Goal: Task Accomplishment & Management: Complete application form

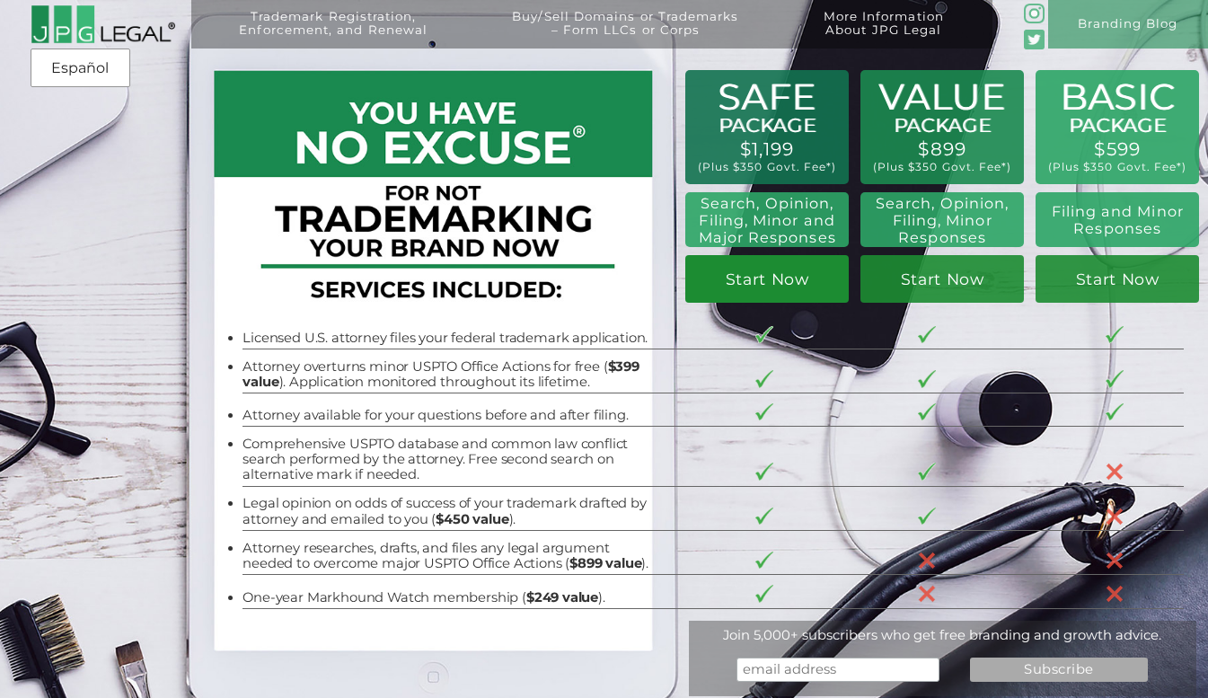
click at [765, 294] on link "Start Now" at bounding box center [766, 279] width 163 height 48
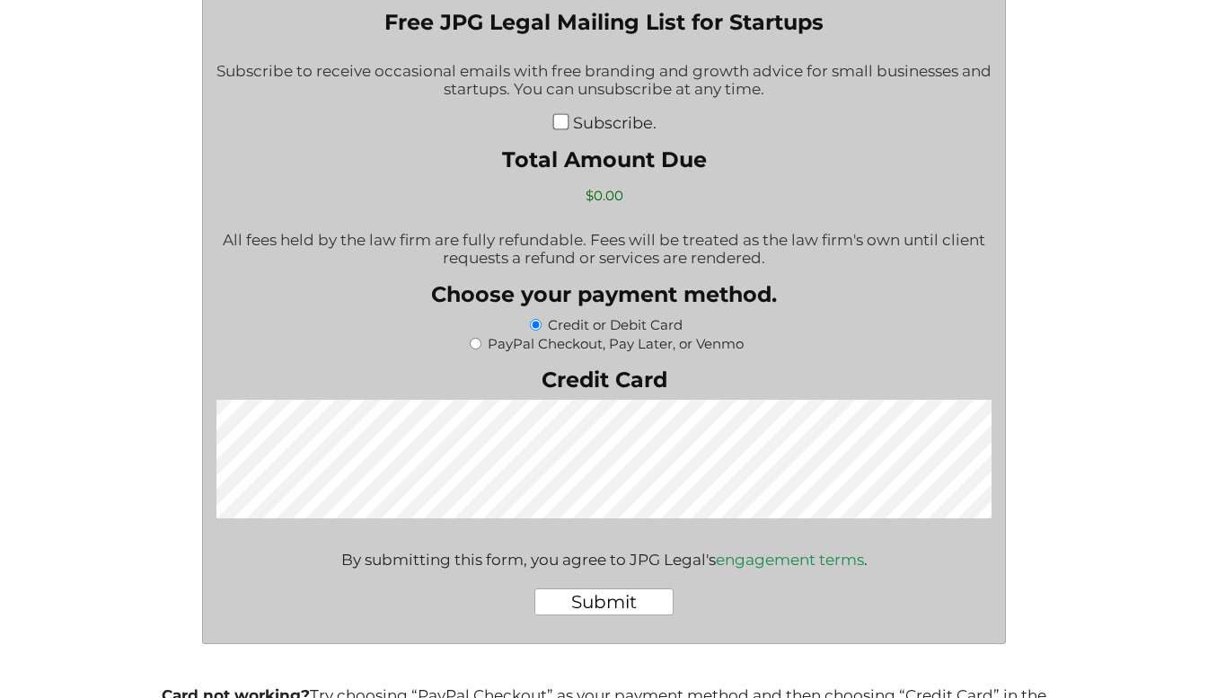
scroll to position [3134, 0]
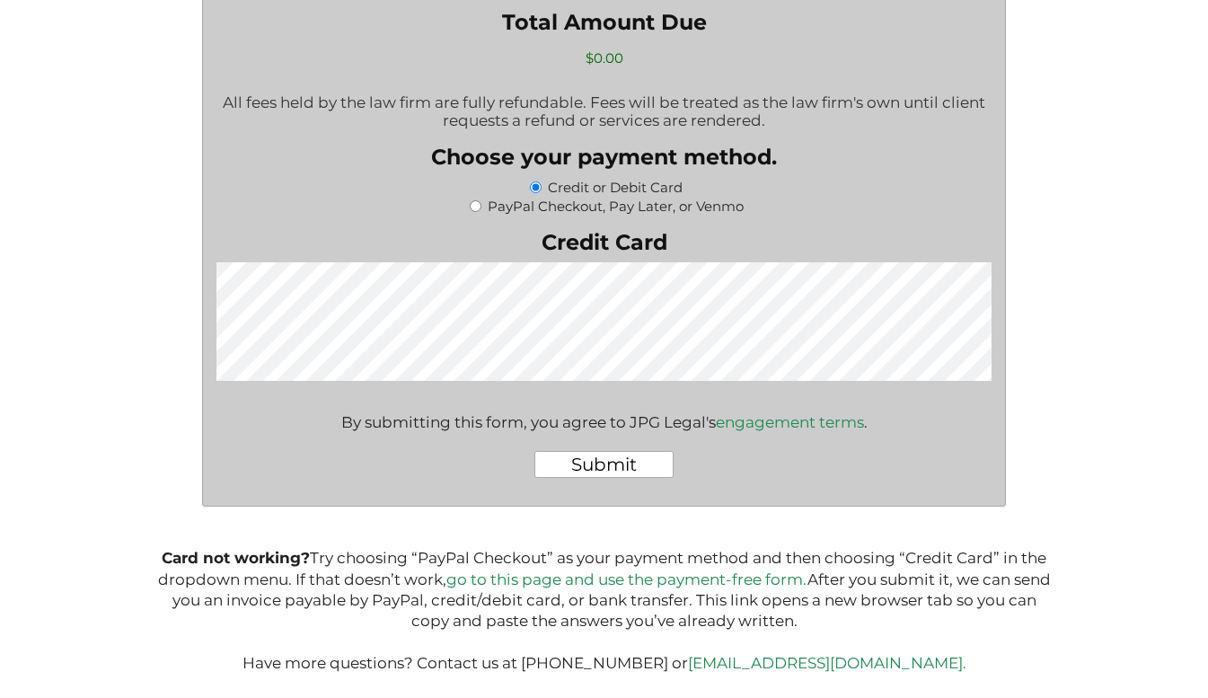
click at [473, 202] on input "PayPal Checkout, Pay Later, or Venmo" at bounding box center [476, 206] width 12 height 12
radio input "true"
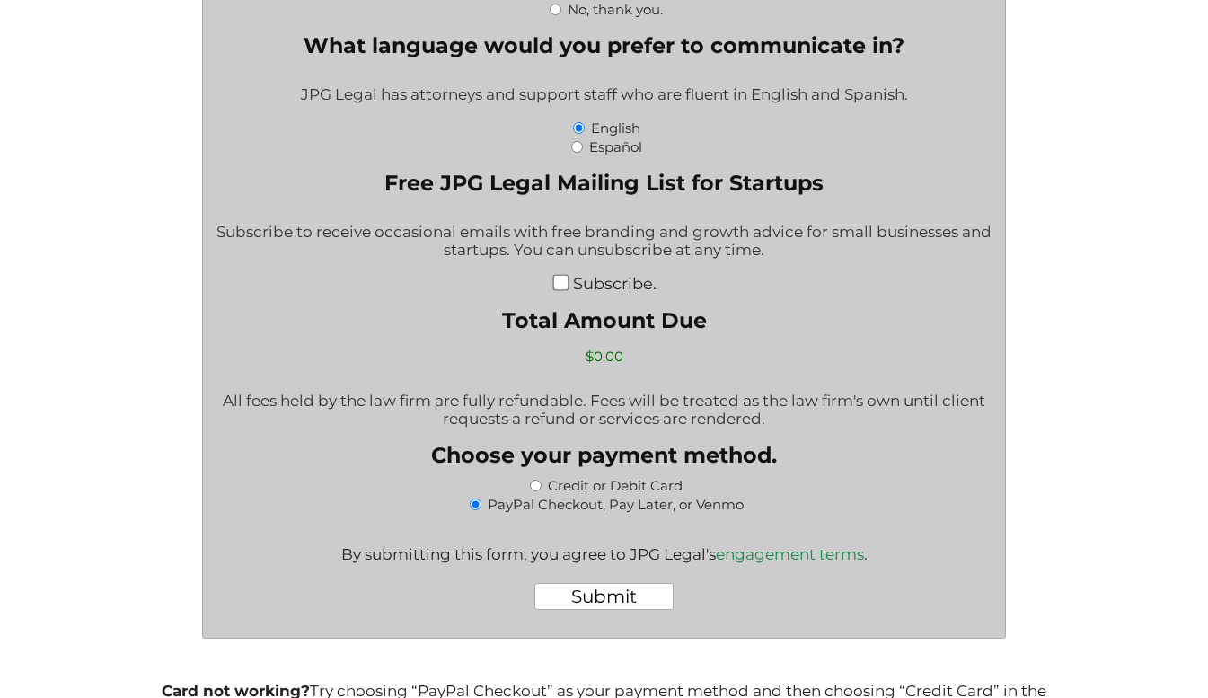
scroll to position [2987, 0]
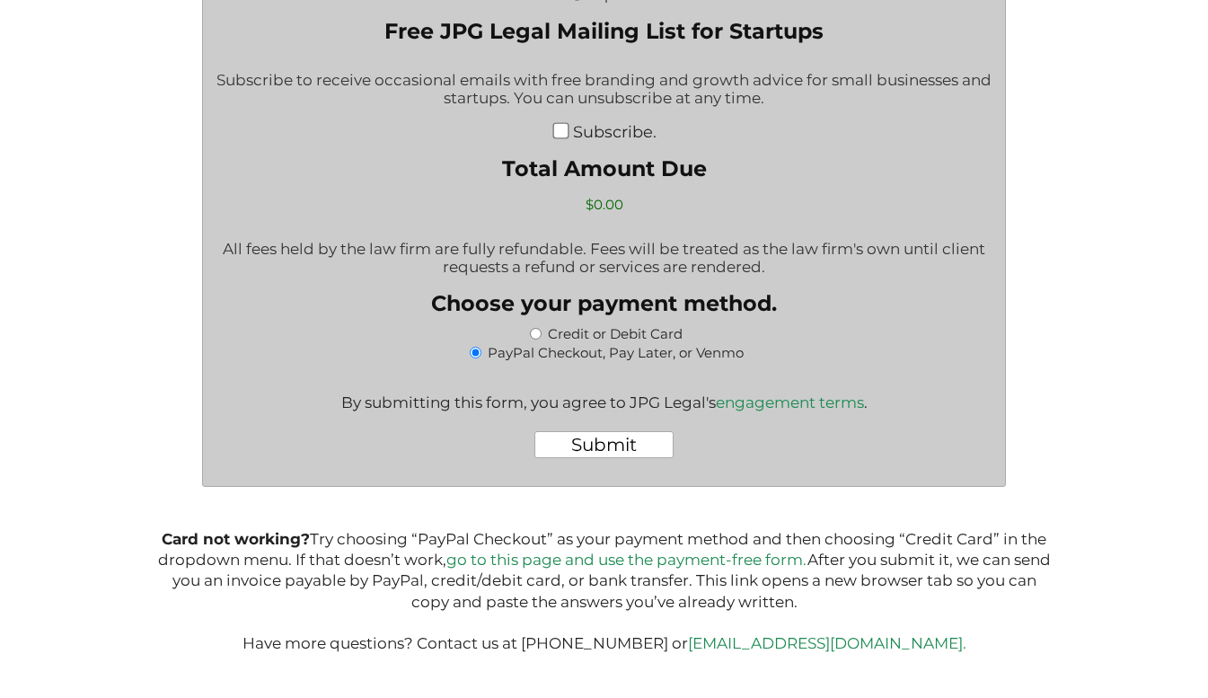
click at [553, 327] on label "Credit or Debit Card" at bounding box center [615, 333] width 135 height 17
click at [541, 328] on input "Credit or Debit Card" at bounding box center [536, 334] width 12 height 12
radio input "true"
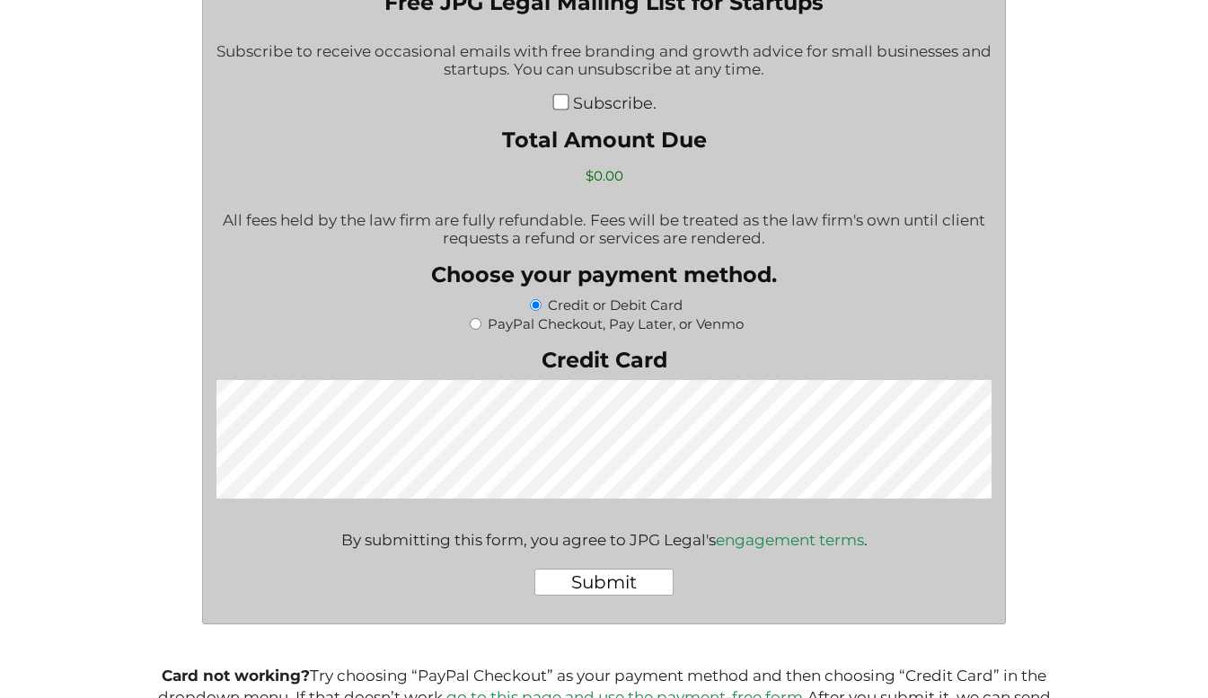
click at [587, 332] on label "PayPal Checkout, Pay Later, or Venmo" at bounding box center [616, 323] width 256 height 17
click at [481, 330] on input "PayPal Checkout, Pay Later, or Venmo" at bounding box center [476, 324] width 12 height 12
radio input "true"
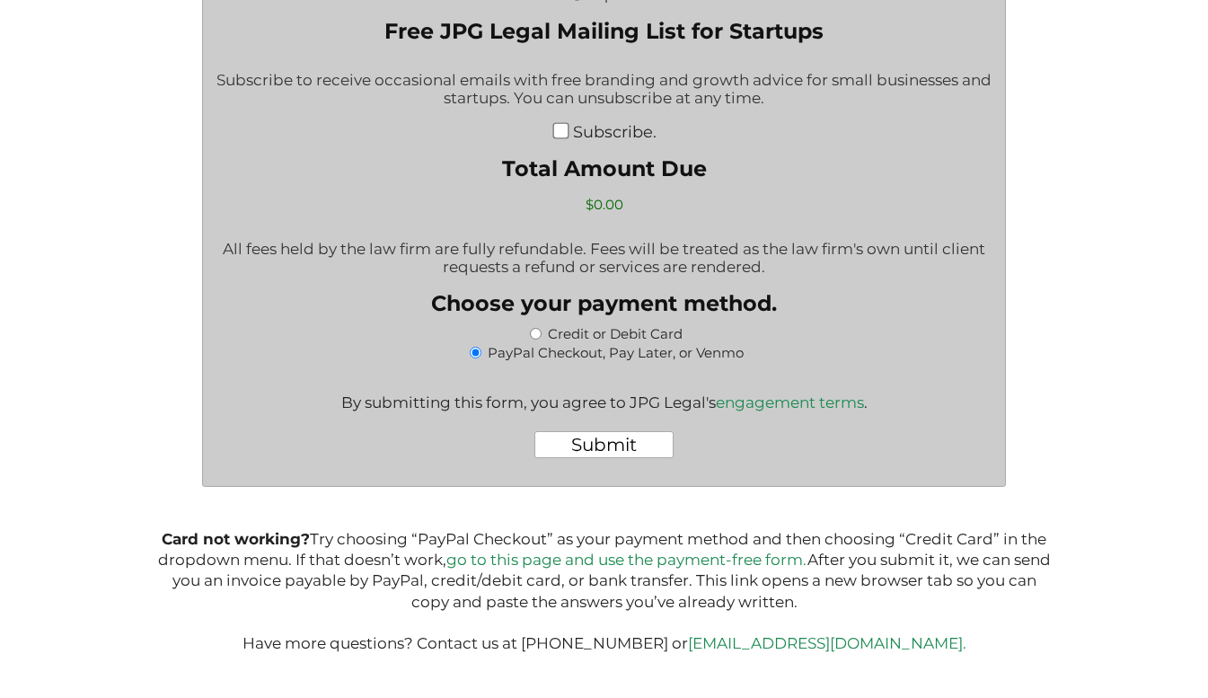
click at [527, 551] on link "go to this page and use the payment-free form." at bounding box center [626, 559] width 361 height 18
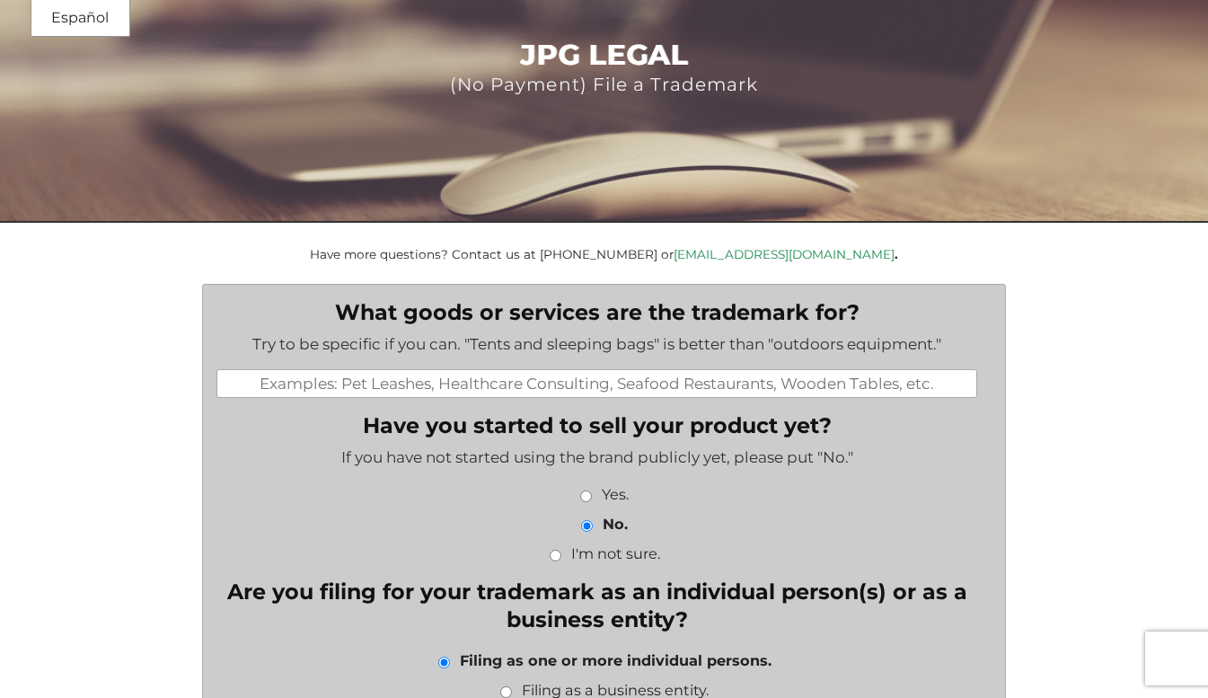
scroll to position [57, 0]
